Goal: Task Accomplishment & Management: Manage account settings

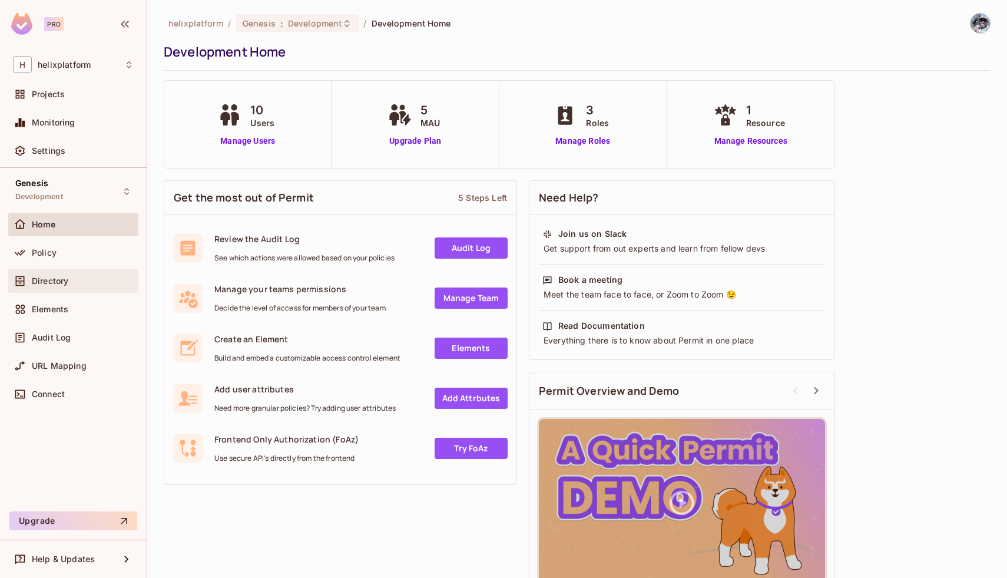
click at [77, 288] on div "Directory" at bounding box center [73, 281] width 130 height 24
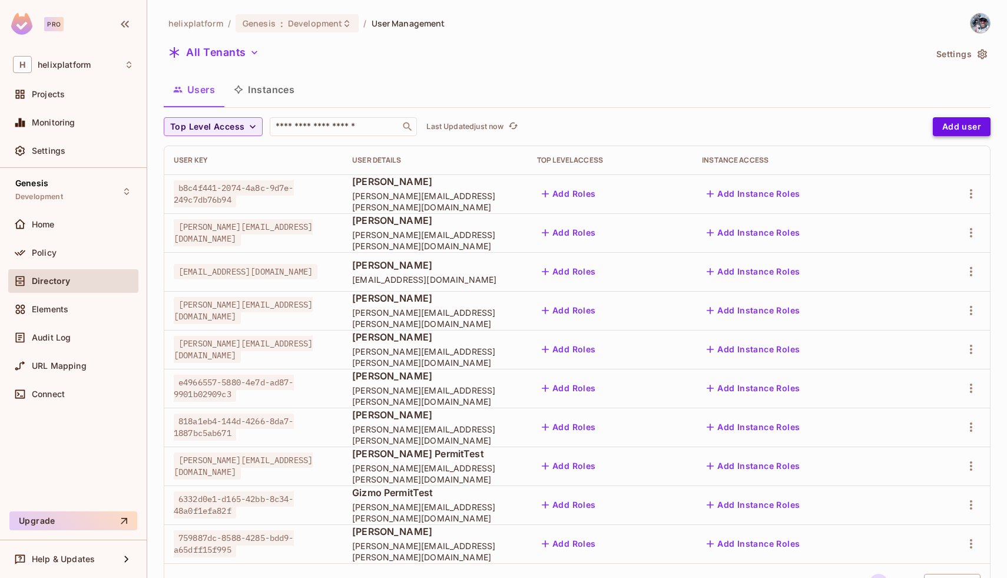
click at [973, 128] on button "Add user" at bounding box center [962, 126] width 58 height 19
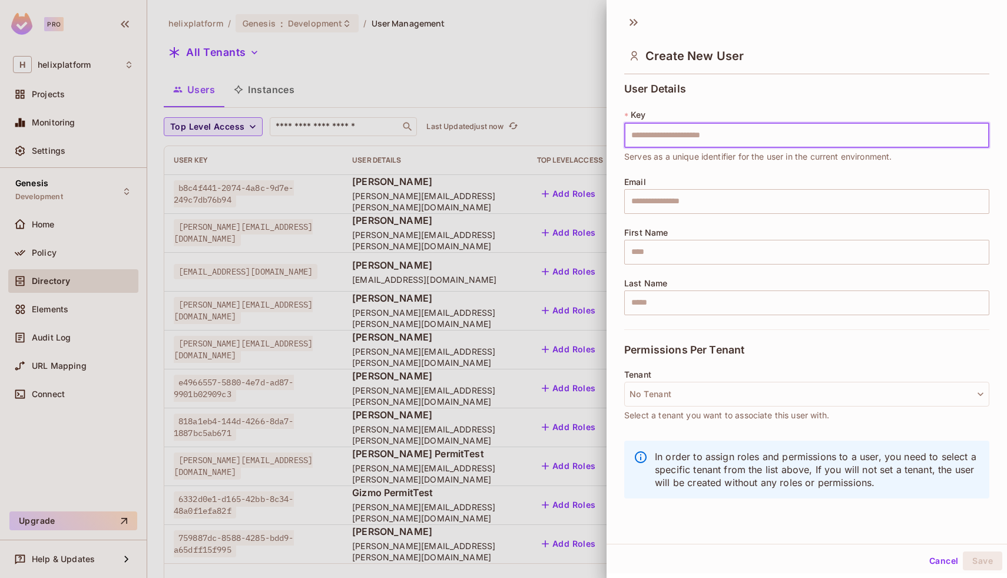
click at [689, 137] on input "text" at bounding box center [806, 135] width 365 height 25
type input "**********"
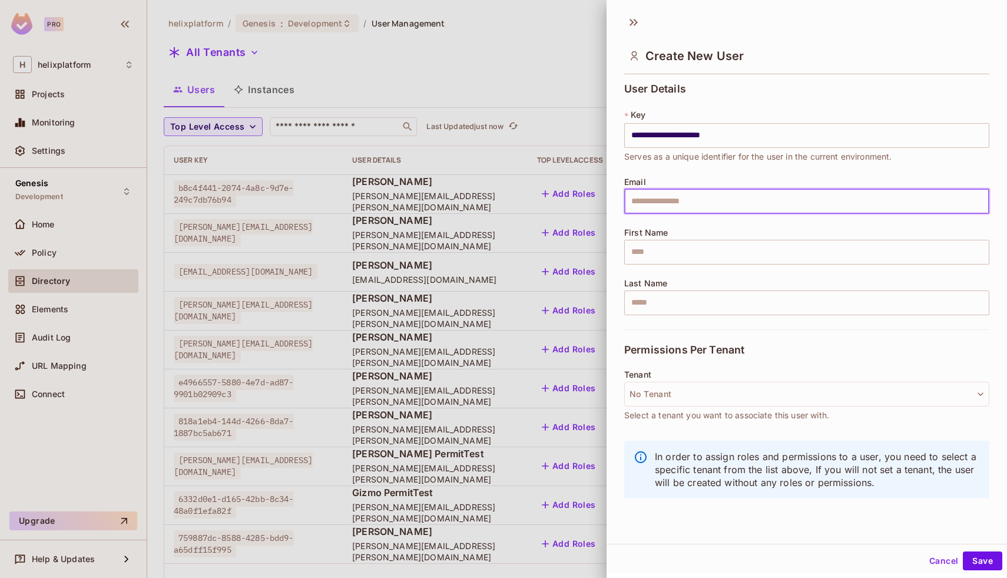
click at [673, 200] on input "text" at bounding box center [806, 201] width 365 height 25
paste input "**********"
type input "**********"
click at [655, 243] on input "text" at bounding box center [806, 252] width 365 height 25
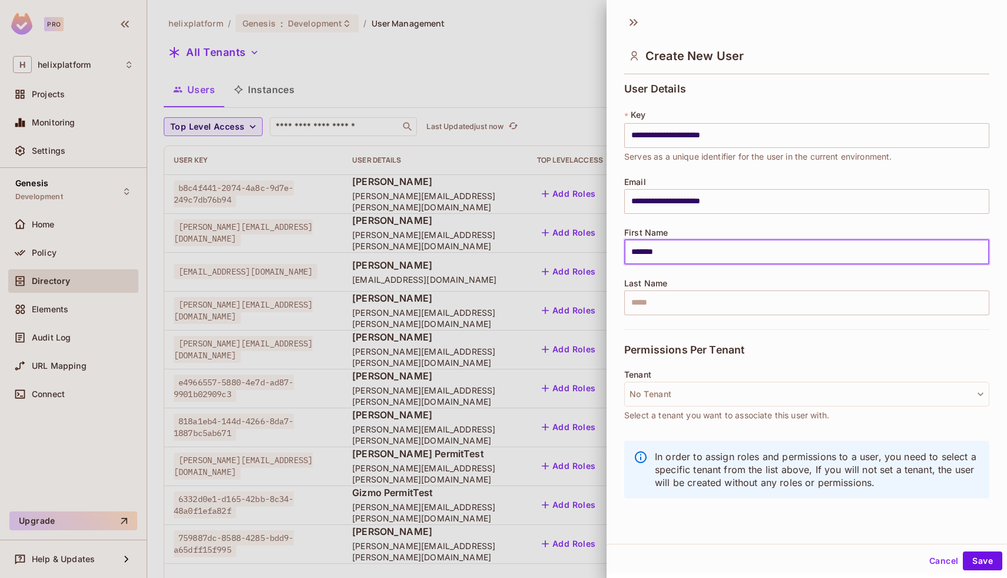
type input "*******"
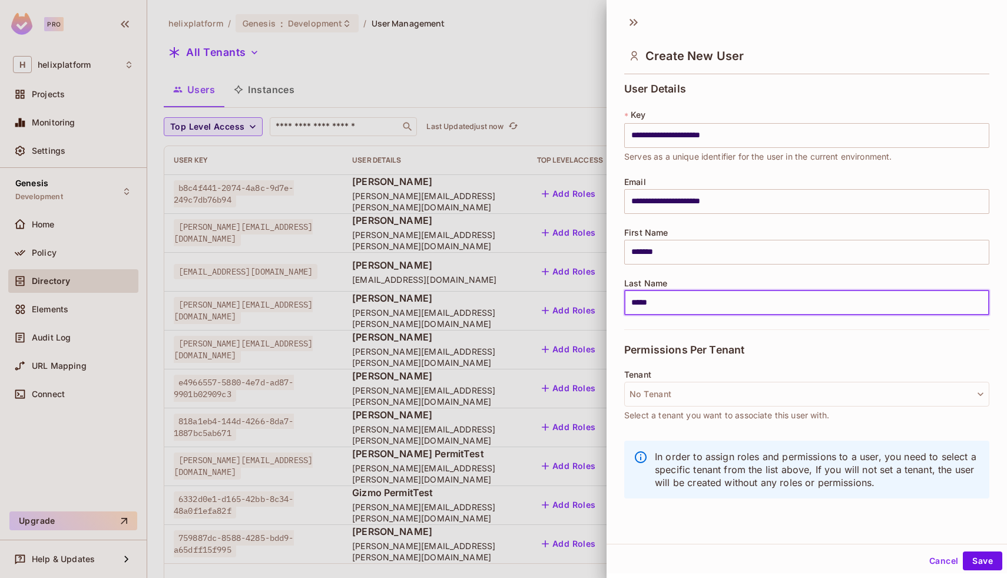
scroll to position [2, 0]
type input "*****"
click at [987, 555] on button "Save" at bounding box center [982, 558] width 39 height 19
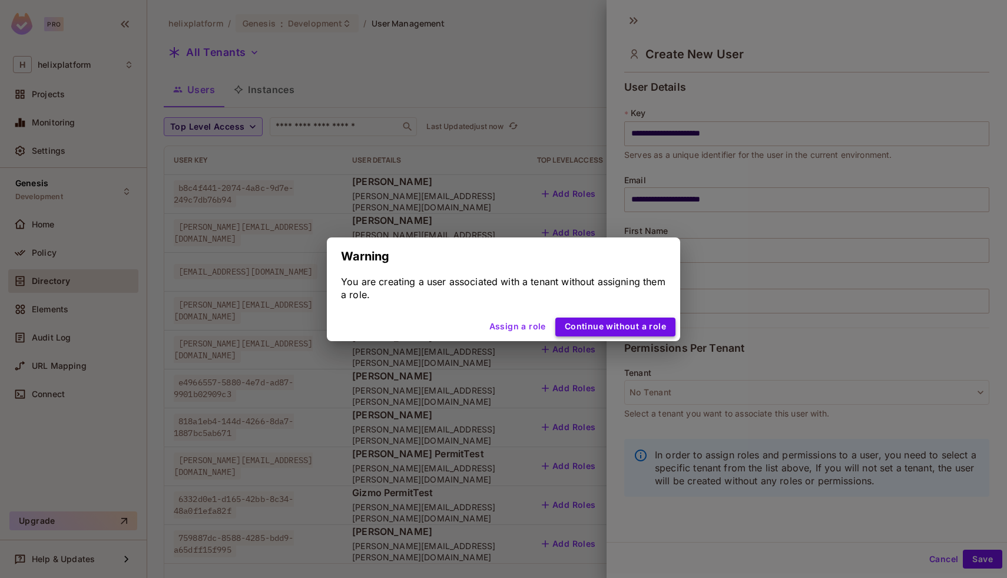
click at [590, 324] on button "Continue without a role" at bounding box center [615, 326] width 120 height 19
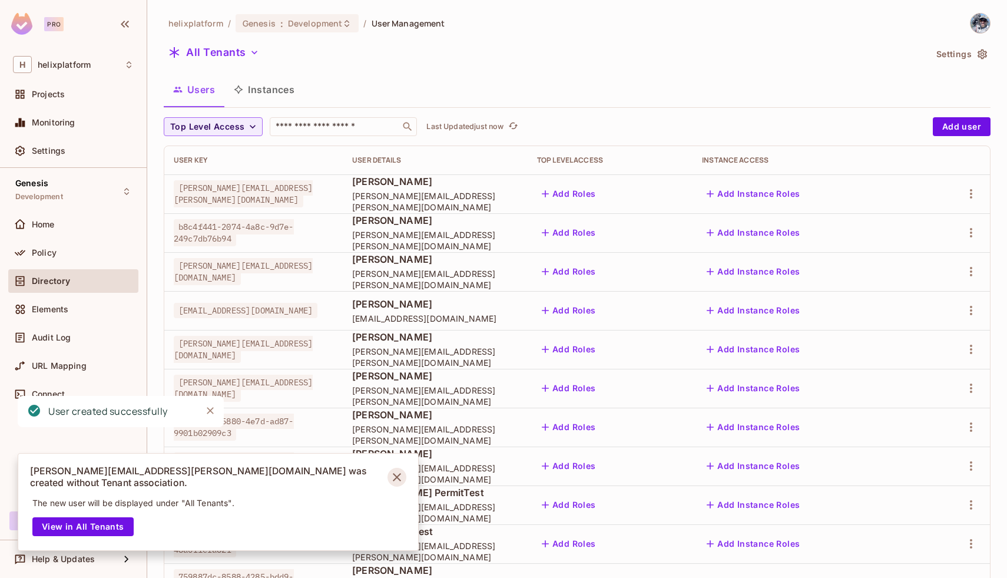
click at [399, 481] on icon "Notifications Alt+T" at bounding box center [397, 477] width 8 height 8
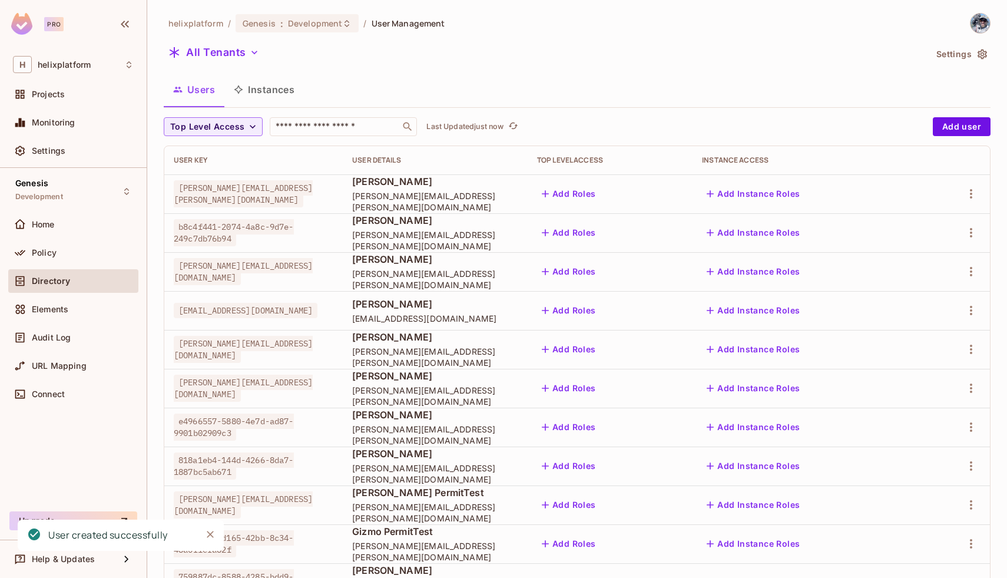
click at [205, 412] on td "e4966557-5880-4e7d-ad87-9901b02909c3" at bounding box center [253, 426] width 178 height 39
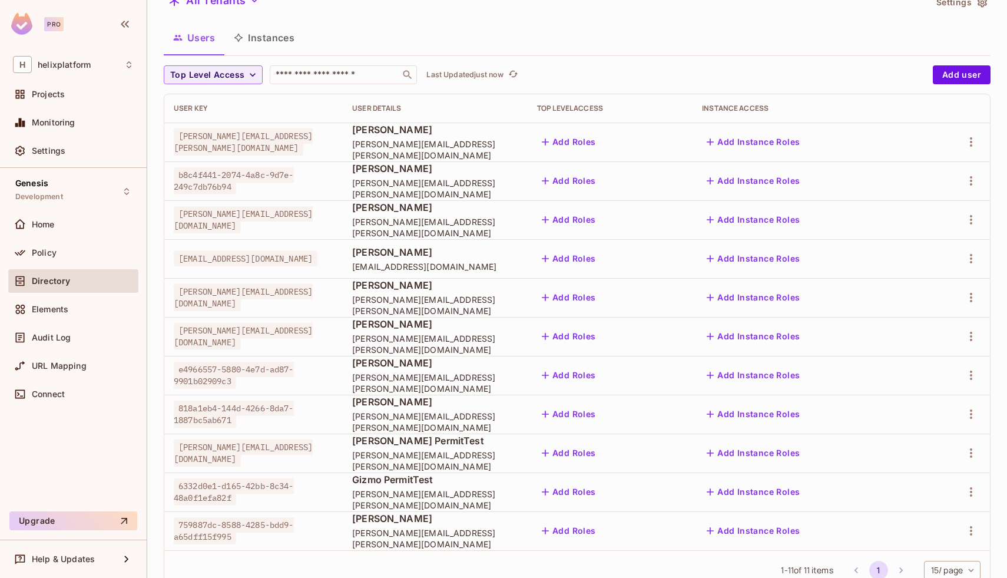
scroll to position [64, 0]
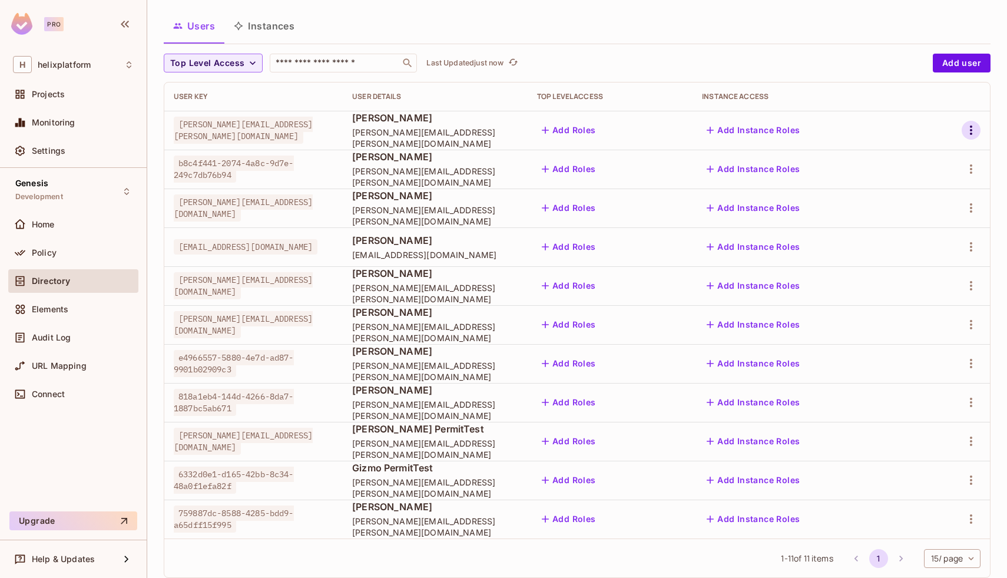
click at [968, 130] on icon "button" at bounding box center [971, 130] width 14 height 14
click at [929, 207] on div "Edit Attributes" at bounding box center [924, 209] width 58 height 12
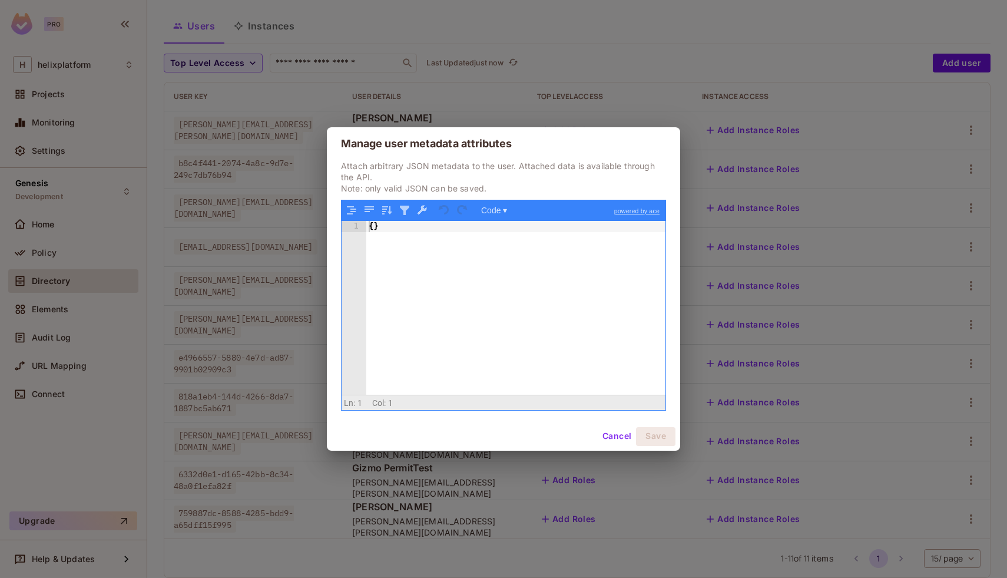
click at [619, 437] on button "Cancel" at bounding box center [617, 436] width 38 height 19
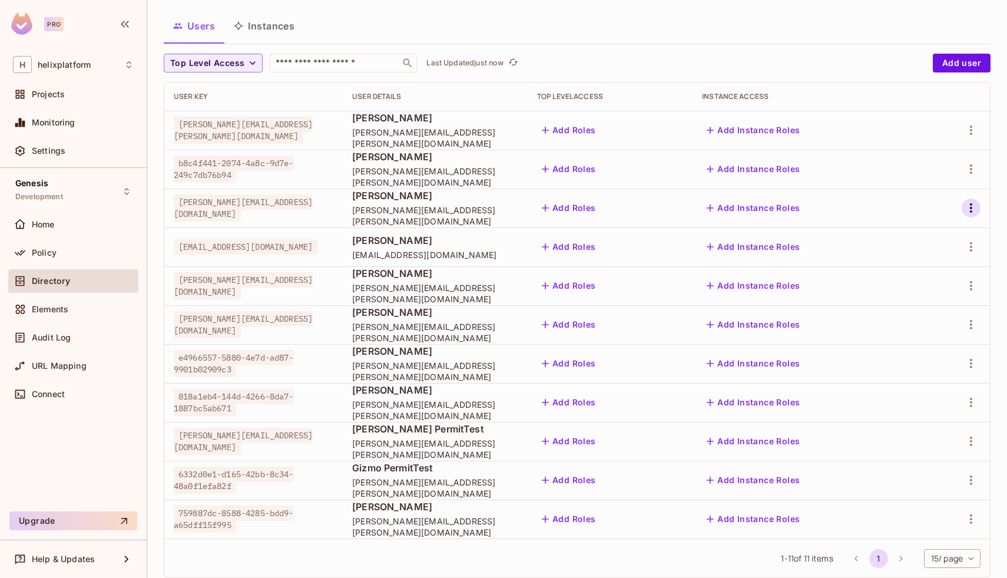
click at [968, 210] on icon "button" at bounding box center [971, 208] width 14 height 14
click at [918, 292] on div "Edit Attributes" at bounding box center [924, 287] width 58 height 12
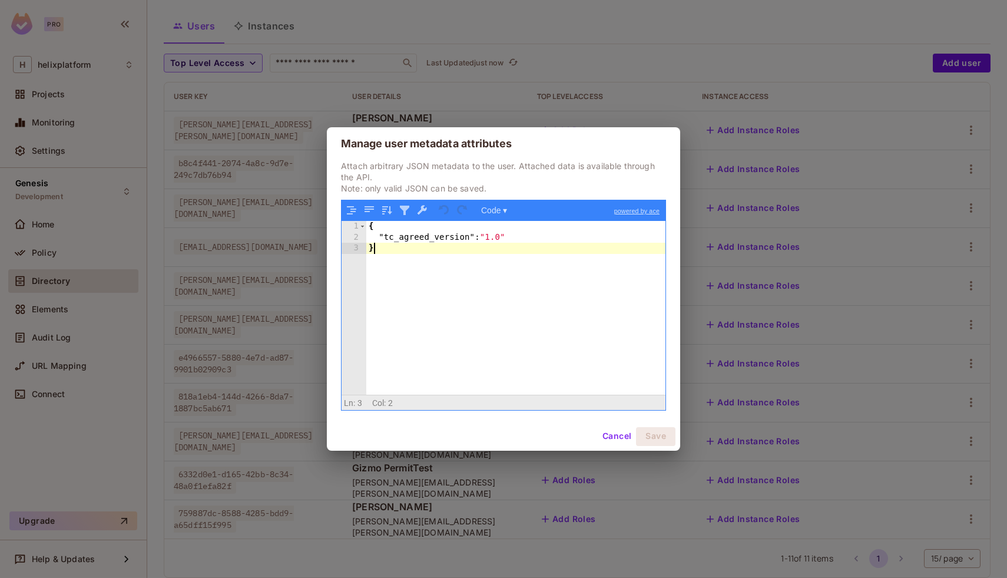
click at [566, 303] on div "{ "tc_agreed_version" : "1.0" }" at bounding box center [515, 318] width 299 height 195
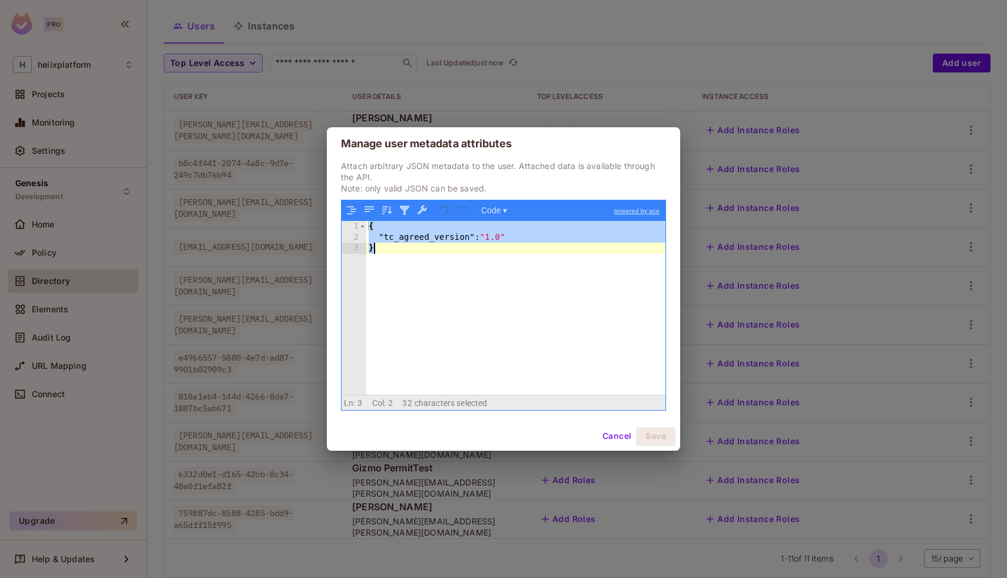
click at [616, 430] on button "Cancel" at bounding box center [617, 436] width 38 height 19
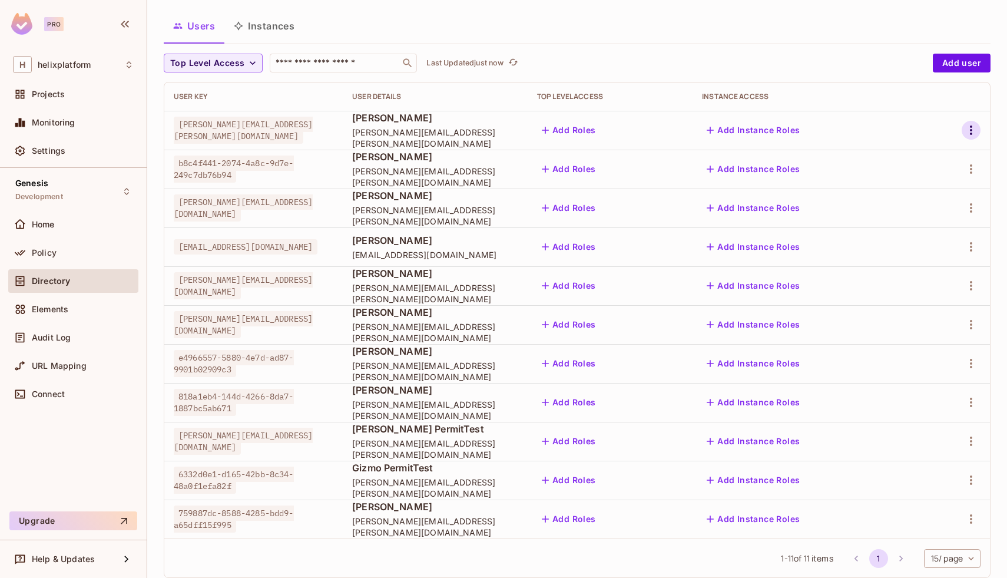
click at [971, 132] on icon "button" at bounding box center [971, 130] width 14 height 14
click at [930, 207] on div "Edit Attributes" at bounding box center [924, 209] width 58 height 12
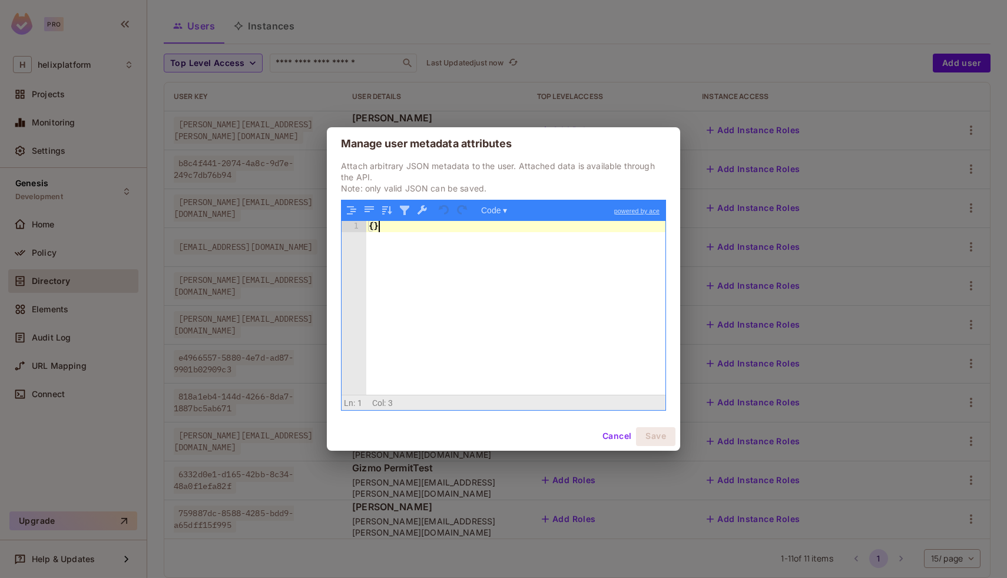
click at [529, 282] on div "{ }" at bounding box center [515, 318] width 299 height 195
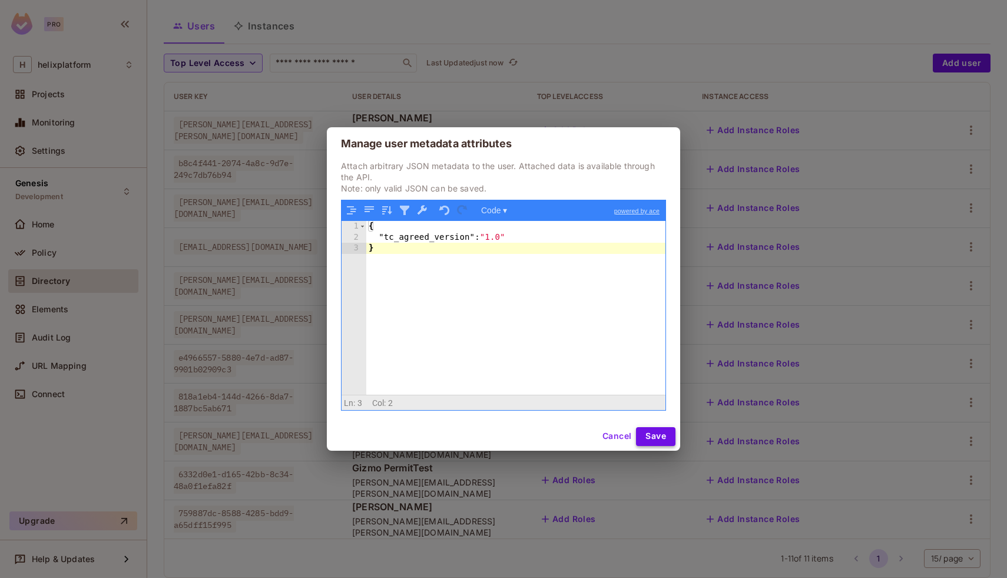
click at [655, 433] on button "Save" at bounding box center [655, 436] width 39 height 19
